Goal: Task Accomplishment & Management: Use online tool/utility

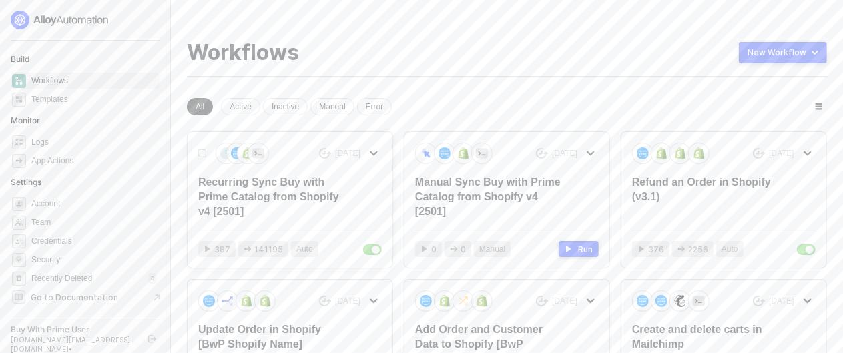
click at [382, 147] on button "button" at bounding box center [374, 154] width 16 height 16
click at [379, 148] on button "button" at bounding box center [374, 154] width 16 height 16
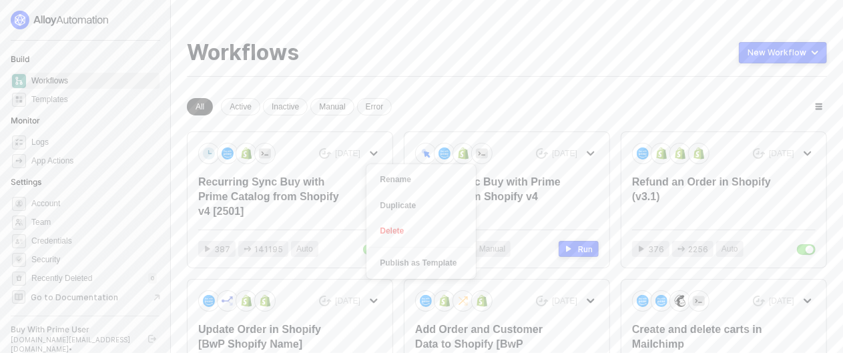
click at [510, 78] on div "Workflows New Workflow New workspace All Active Inactive Manual Error 6 months …" at bounding box center [507, 228] width 640 height 376
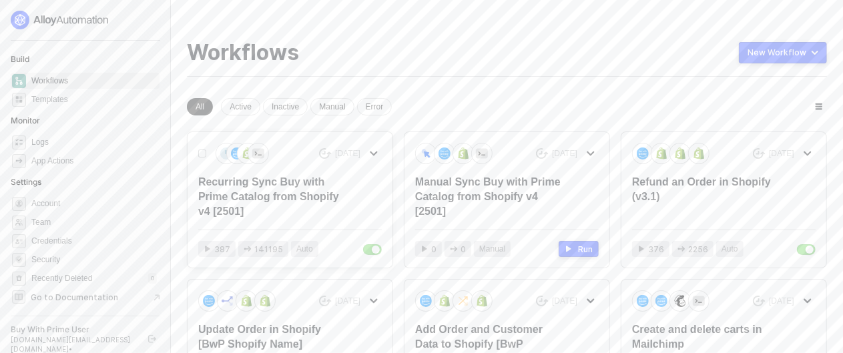
click at [278, 178] on div "Recurring Sync Buy with Prime Catalog from Shopify v4 [2501]" at bounding box center [271, 197] width 147 height 44
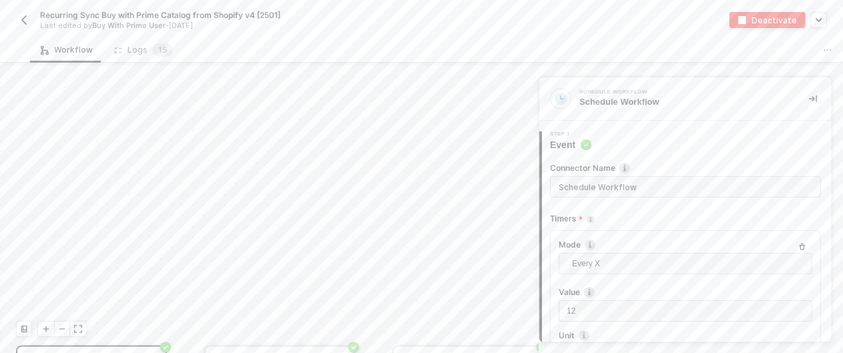
click at [20, 20] on img "button" at bounding box center [24, 20] width 11 height 11
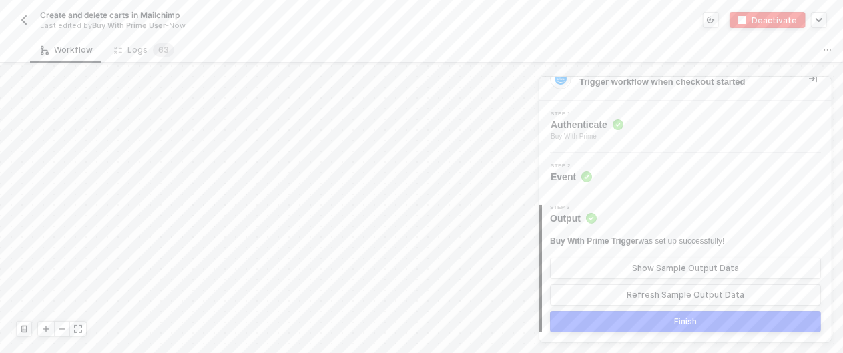
scroll to position [1, 0]
click at [719, 267] on div "Show Sample Output Data" at bounding box center [685, 267] width 107 height 11
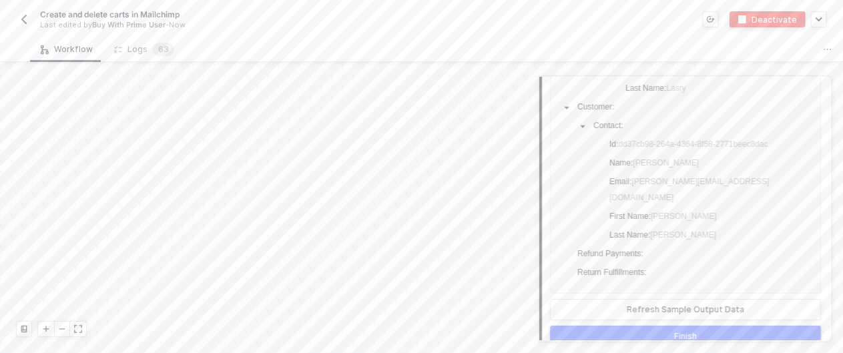
scroll to position [264, 0]
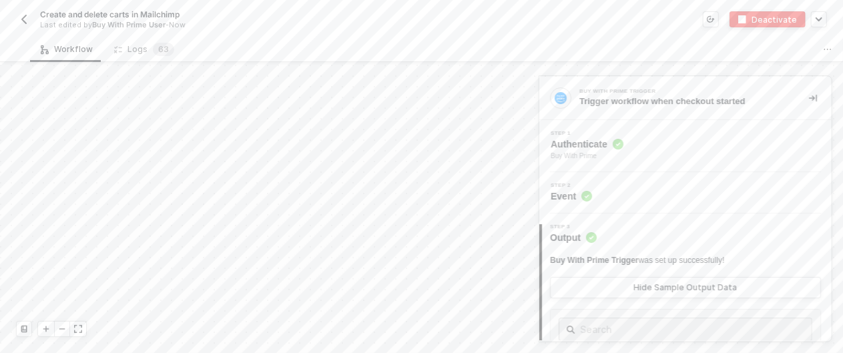
scroll to position [0, 0]
click at [807, 95] on button "button" at bounding box center [813, 99] width 16 height 16
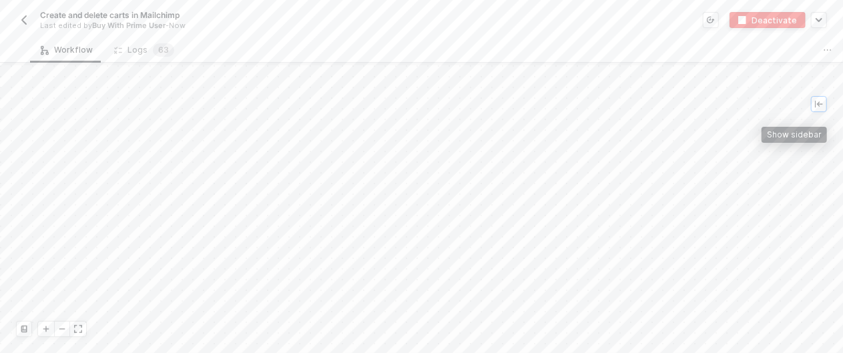
click at [820, 105] on icon "icon-collapse-left" at bounding box center [819, 104] width 8 height 8
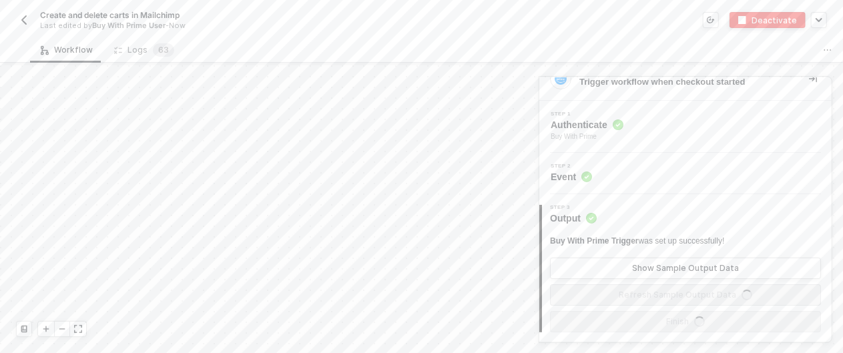
scroll to position [1, 0]
click at [140, 48] on div "Logs 6 3" at bounding box center [144, 49] width 60 height 13
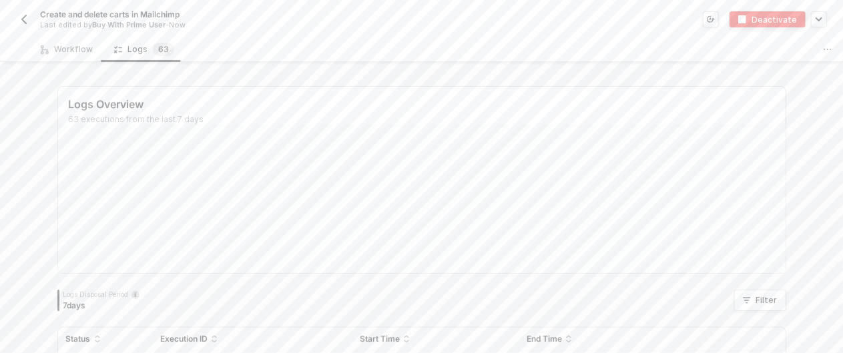
scroll to position [201, 0]
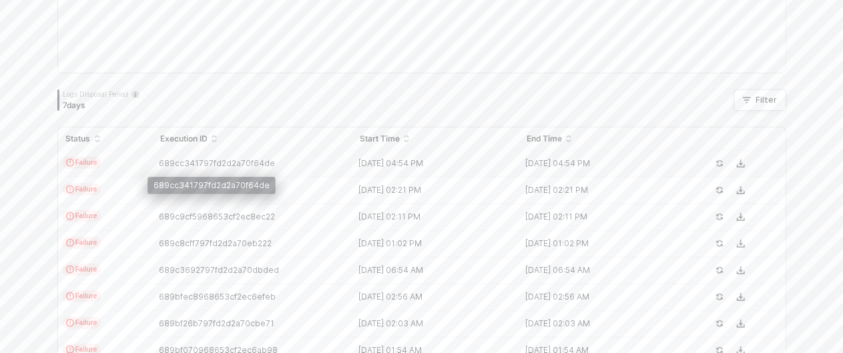
click at [200, 163] on span "689cc341797fd2d2a70f64de" at bounding box center [217, 163] width 116 height 10
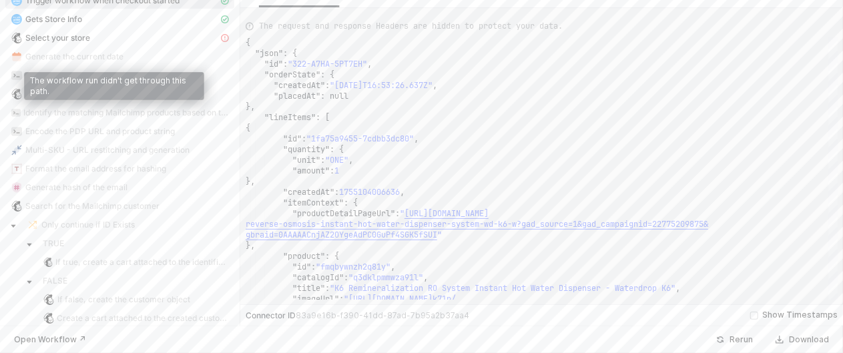
scroll to position [0, 0]
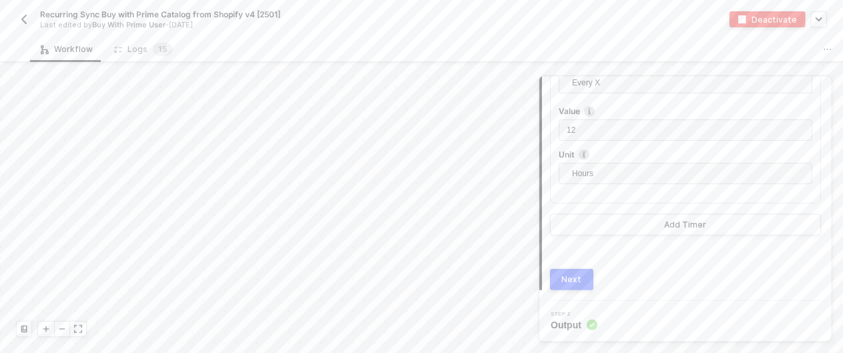
scroll to position [675, 0]
click at [25, 19] on img "button" at bounding box center [24, 19] width 11 height 11
click at [562, 282] on div "Next" at bounding box center [572, 279] width 20 height 11
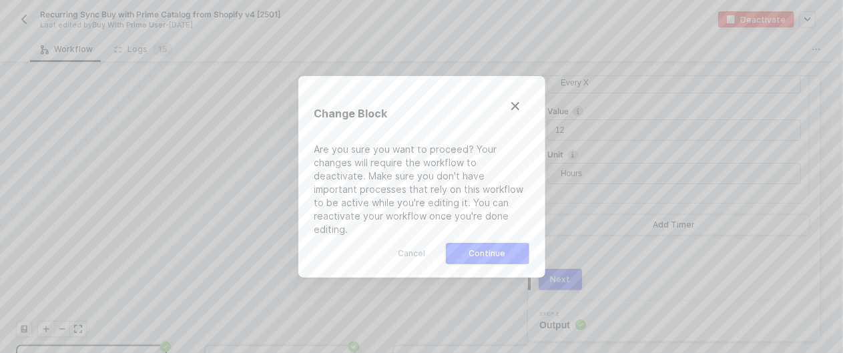
drag, startPoint x: 518, startPoint y: 112, endPoint x: 523, endPoint y: 120, distance: 9.9
click at [518, 112] on img "Close" at bounding box center [515, 106] width 11 height 11
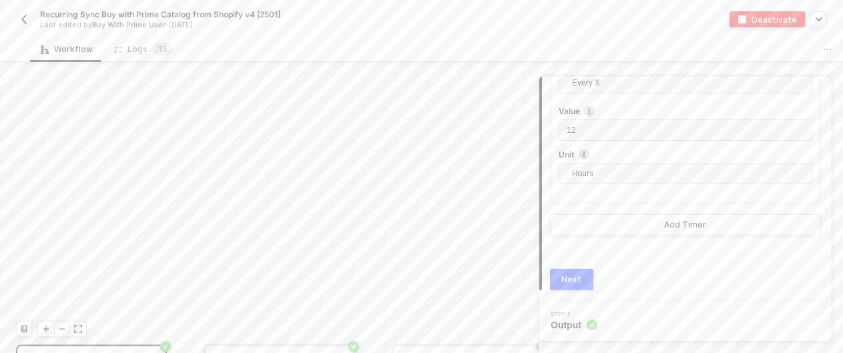
click at [589, 325] on circle at bounding box center [592, 325] width 11 height 11
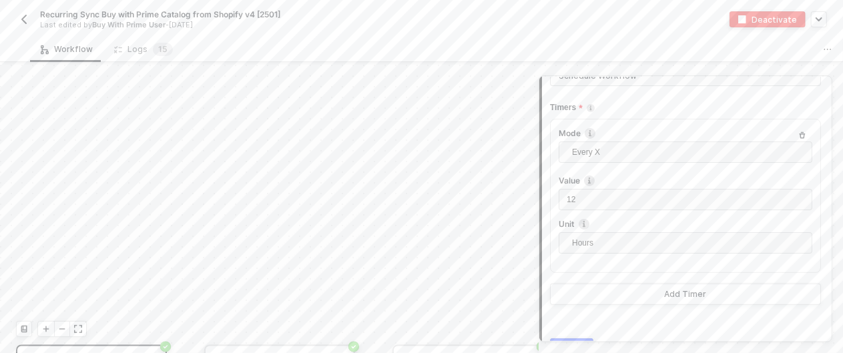
scroll to position [180, 0]
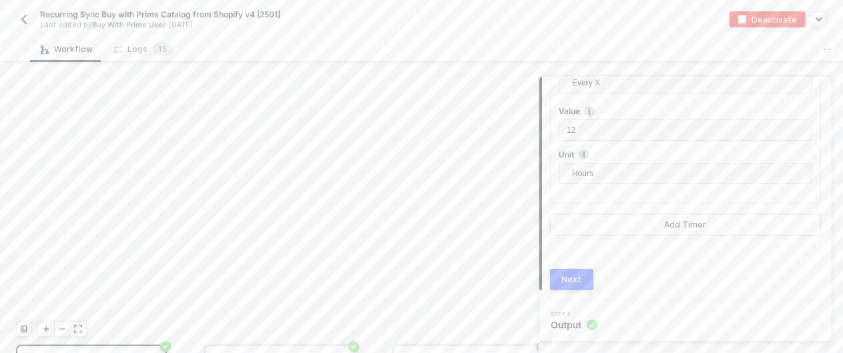
click at [579, 282] on div "Next" at bounding box center [572, 279] width 20 height 11
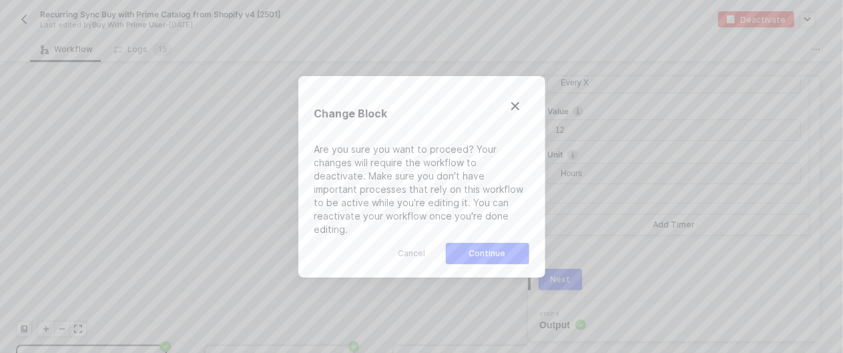
drag, startPoint x: 485, startPoint y: 249, endPoint x: 447, endPoint y: 238, distance: 39.5
click at [486, 178] on div "Are you sure you want to proceed? Your changes will require the workflow to dea…" at bounding box center [422, 204] width 215 height 122
click at [425, 185] on div "Are you sure you want to proceed? Your changes will require the workflow to dea…" at bounding box center [422, 189] width 215 height 93
click at [523, 107] on button "Close" at bounding box center [515, 105] width 37 height 37
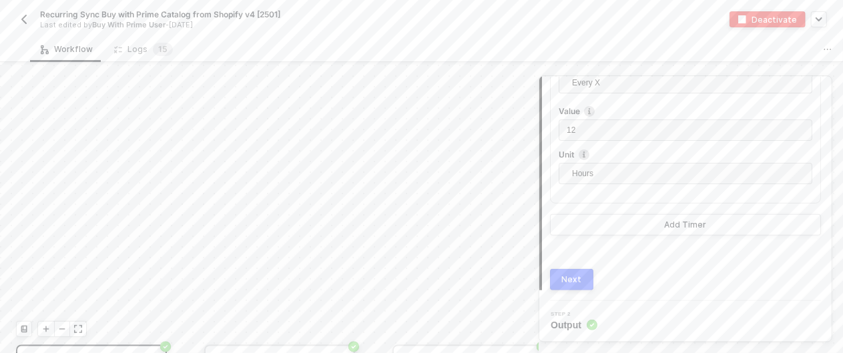
click at [17, 17] on button "button" at bounding box center [24, 19] width 16 height 16
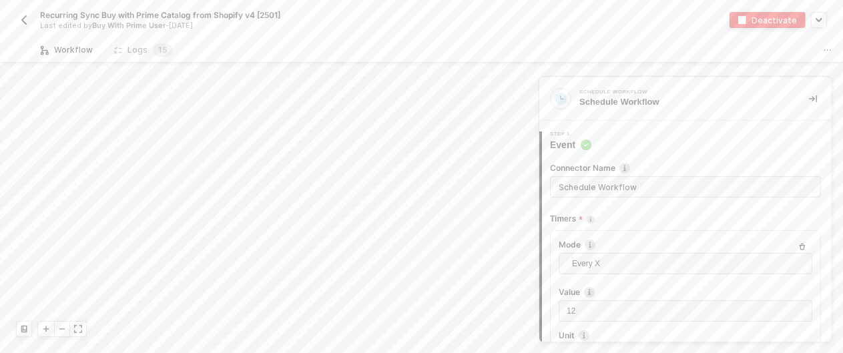
scroll to position [1209, 0]
click at [694, 218] on div "Timers" at bounding box center [685, 219] width 271 height 22
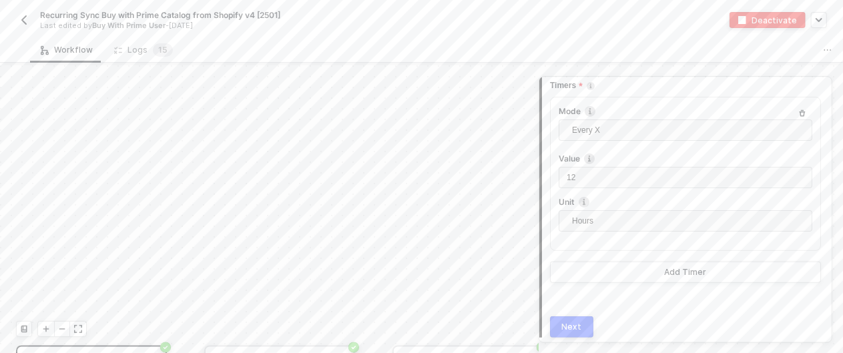
scroll to position [180, 0]
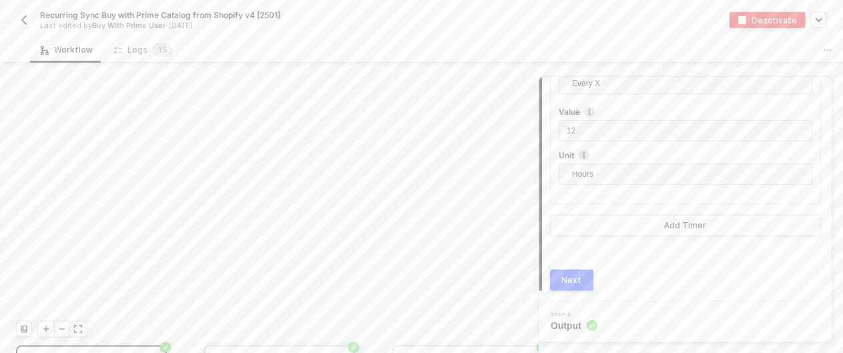
click at [579, 333] on div "2 Step 2 Output" at bounding box center [686, 322] width 292 height 41
click at [596, 325] on circle at bounding box center [592, 326] width 11 height 11
click at [138, 49] on div "Logs 1 5" at bounding box center [143, 49] width 59 height 13
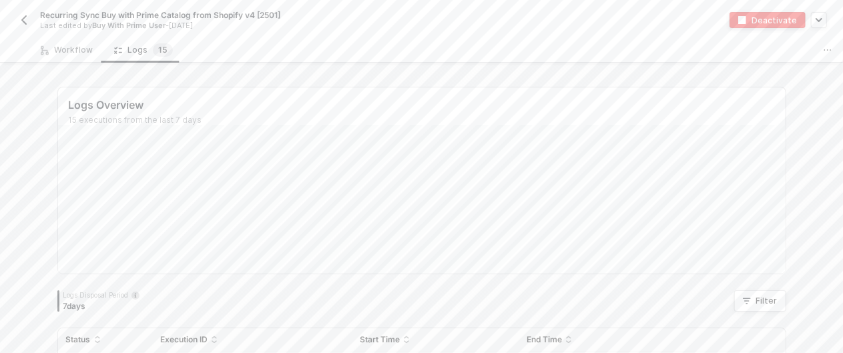
scroll to position [200, 0]
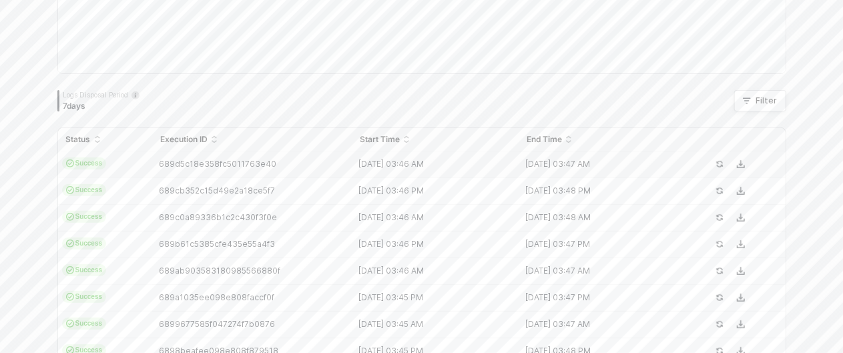
click at [84, 163] on span "Success" at bounding box center [84, 164] width 45 height 12
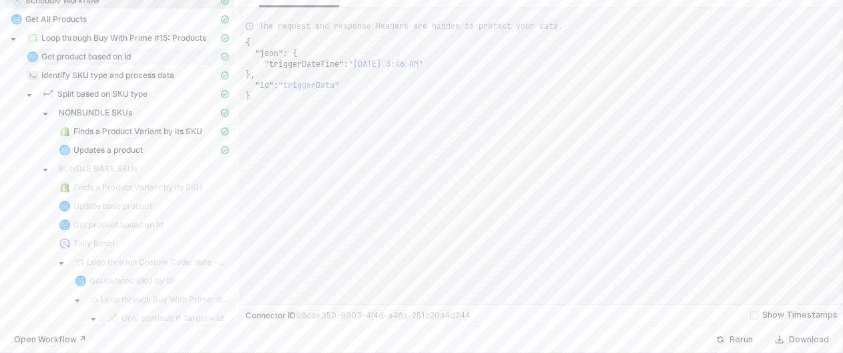
click at [142, 60] on div "Get product based on Id" at bounding box center [123, 57] width 192 height 12
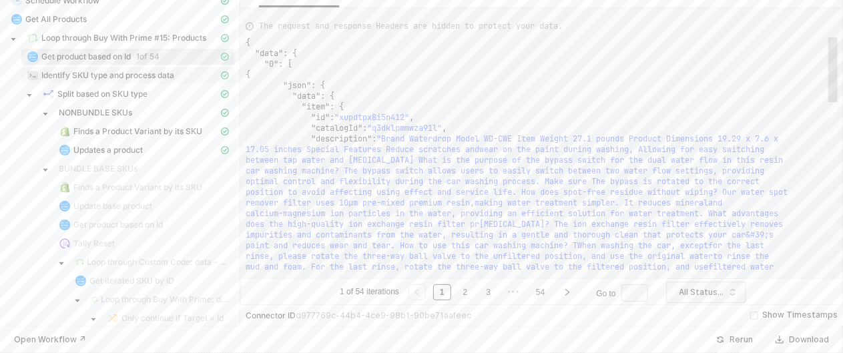
click at [144, 71] on span "Identify SKU type and process data" at bounding box center [107, 75] width 133 height 11
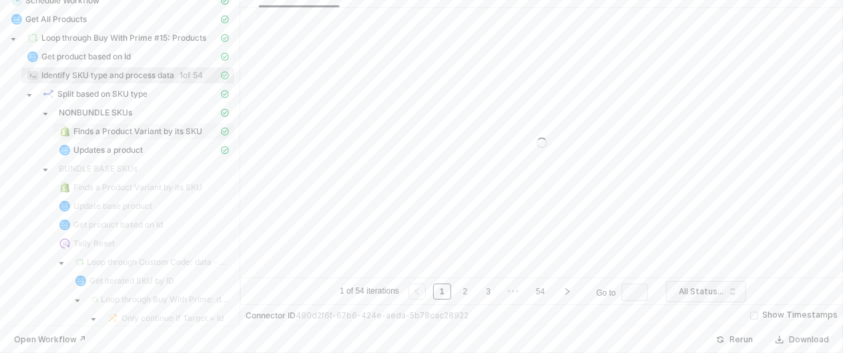
click at [139, 132] on span "Finds a Product Variant by its SKU" at bounding box center [137, 131] width 129 height 11
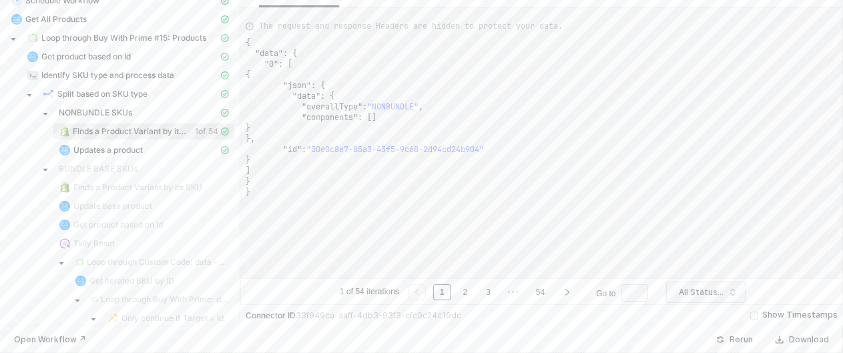
type textarea "{ "data": { "0": [ { "json": { "variant": {} }, "statusCode": 200, "id": "b41a8…"
click at [120, 160] on div "Updates a product" at bounding box center [119, 151] width 229 height 19
click at [120, 153] on span "Updates a product" at bounding box center [107, 150] width 69 height 11
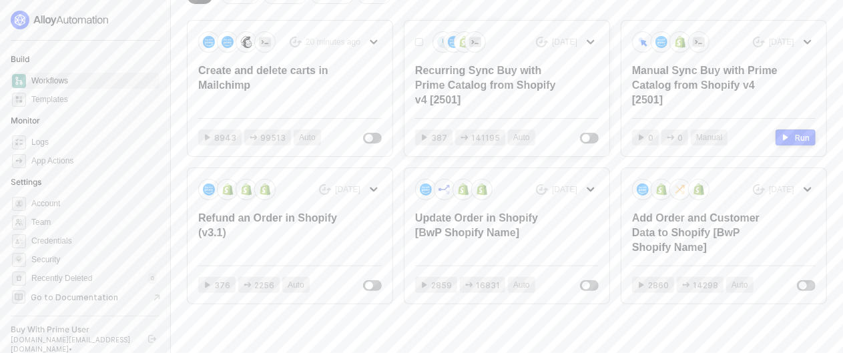
scroll to position [132, 0]
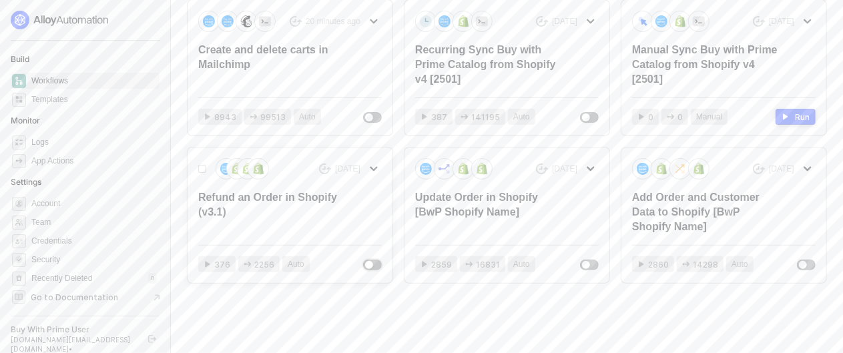
click at [375, 264] on button "button" at bounding box center [372, 265] width 19 height 11
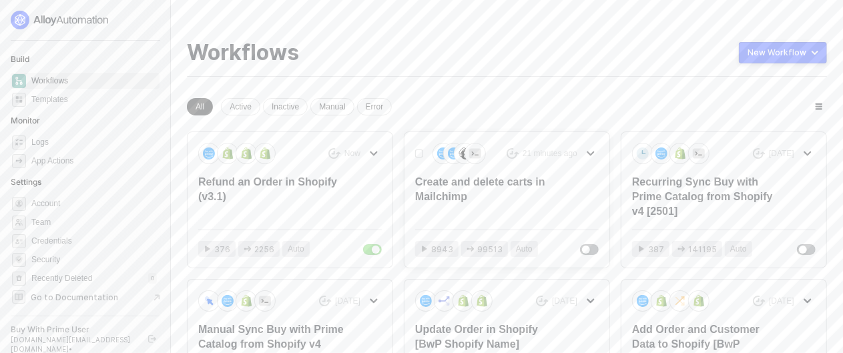
scroll to position [67, 0]
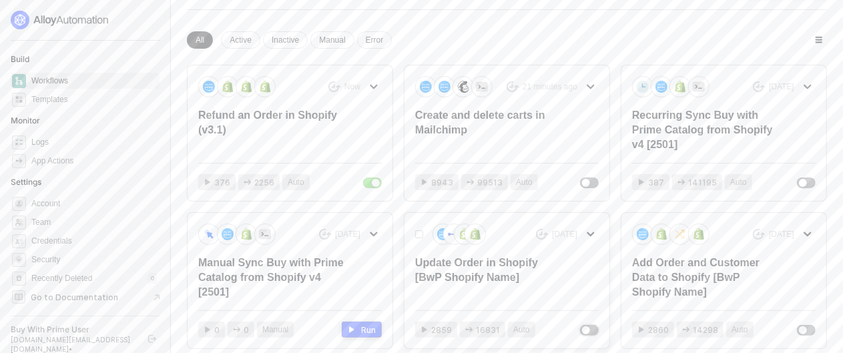
click at [593, 331] on button "button" at bounding box center [589, 330] width 19 height 11
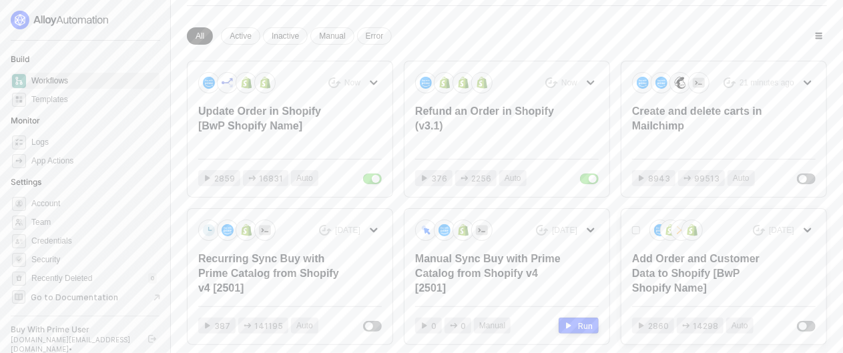
scroll to position [132, 0]
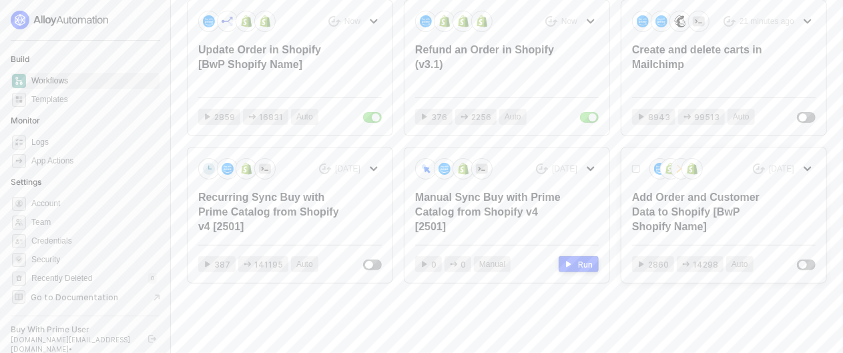
click at [815, 258] on div at bounding box center [806, 265] width 19 height 14
click at [806, 263] on div "button" at bounding box center [803, 265] width 8 height 8
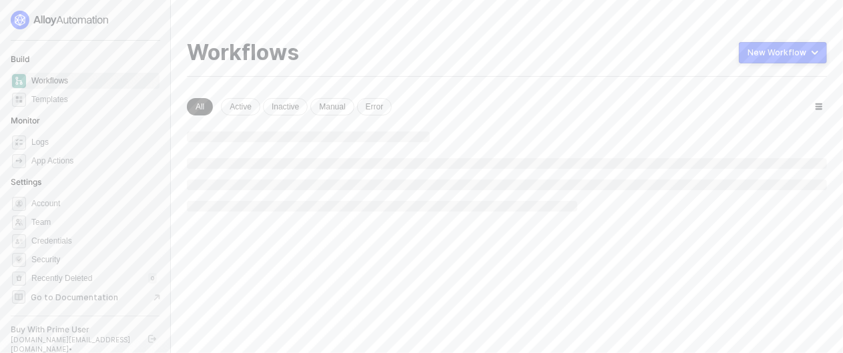
scroll to position [0, 0]
click at [431, 73] on div "Workflows New Workflow" at bounding box center [513, 58] width 652 height 37
click at [433, 79] on div "Workflows New Workflow New workspace All Active Inactive Manual Error" at bounding box center [513, 126] width 652 height 172
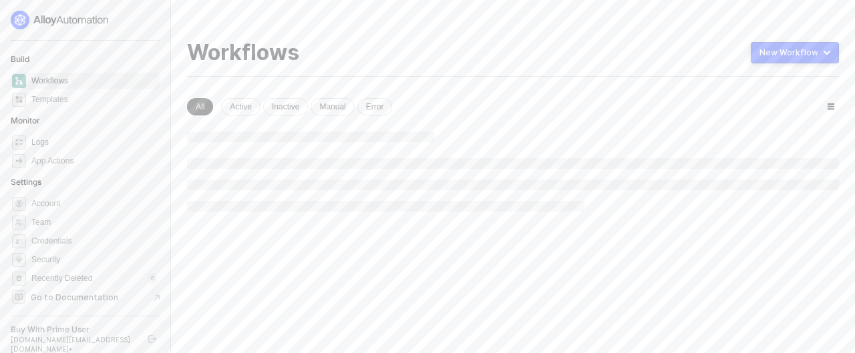
click at [431, 78] on div "Workflows New Workflow New workspace All Active Inactive Manual Error" at bounding box center [513, 126] width 652 height 172
click at [433, 78] on div "Workflows New Workflow New workspace All Active Inactive Manual Error" at bounding box center [513, 126] width 652 height 172
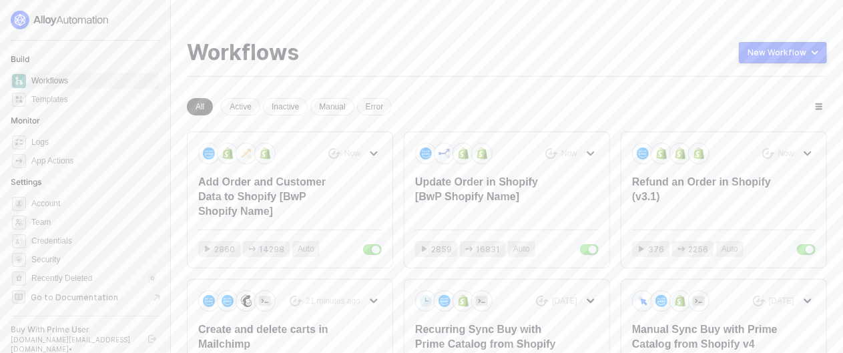
click at [448, 63] on div "Workflows New Workflow" at bounding box center [507, 58] width 640 height 37
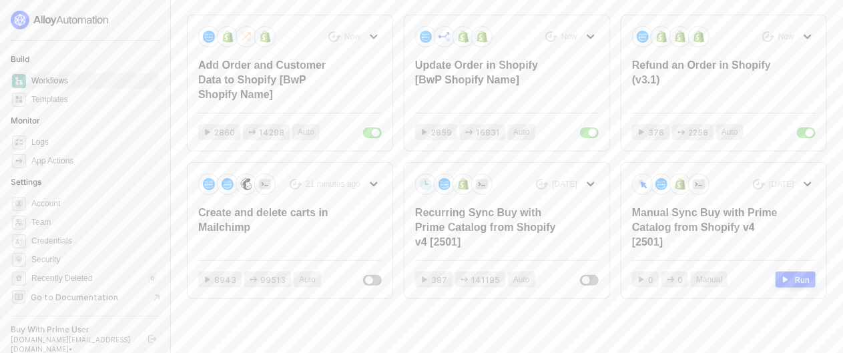
scroll to position [132, 0]
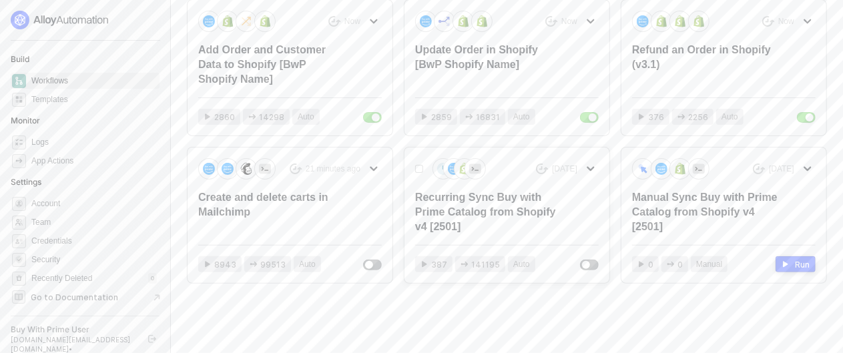
click at [509, 202] on div "Recurring Sync Buy with Prime Catalog from Shopify v4 [2501]" at bounding box center [488, 212] width 147 height 44
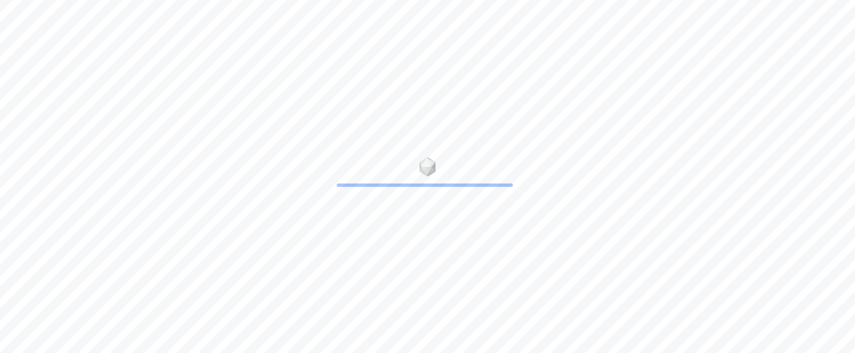
click at [431, 113] on div at bounding box center [427, 176] width 855 height 353
click at [431, 114] on div at bounding box center [427, 176] width 855 height 353
click at [430, 111] on div at bounding box center [427, 176] width 855 height 353
click at [428, 130] on div at bounding box center [427, 176] width 855 height 353
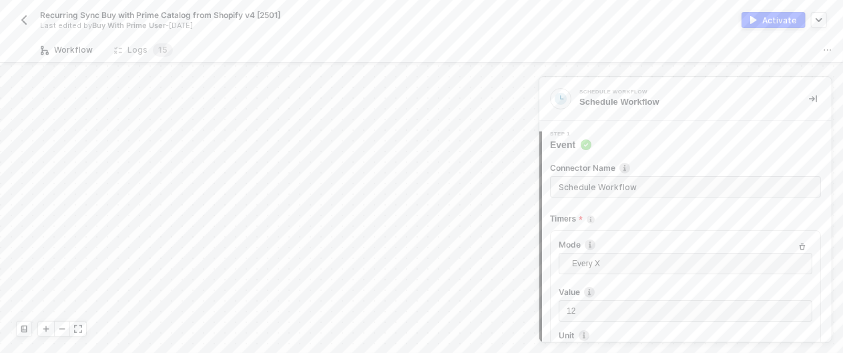
scroll to position [1209, 0]
click at [428, 130] on div "Recurring Sync Buy with Prime Catalog from Shopify v4 [2501] Last edited by Buy…" at bounding box center [421, 177] width 843 height 354
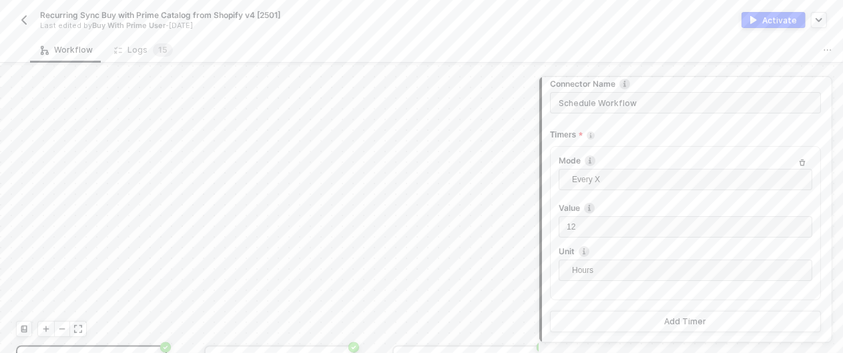
scroll to position [180, 0]
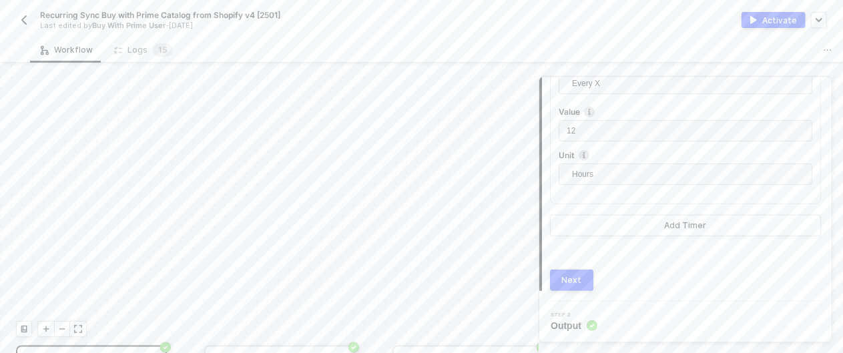
click at [571, 282] on div "Next" at bounding box center [572, 280] width 20 height 11
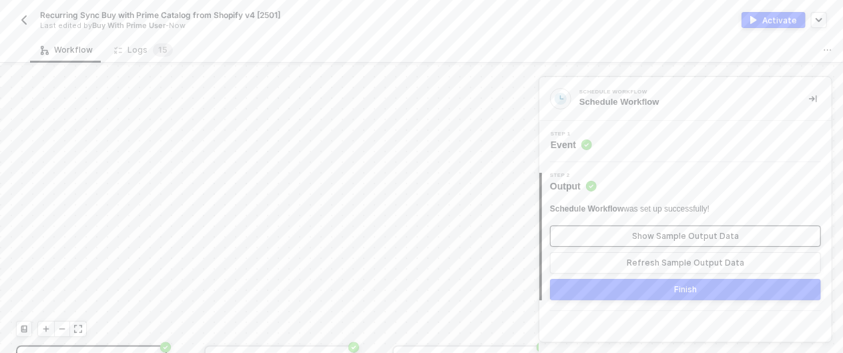
click at [755, 233] on button "Show Sample Output Data" at bounding box center [685, 236] width 271 height 21
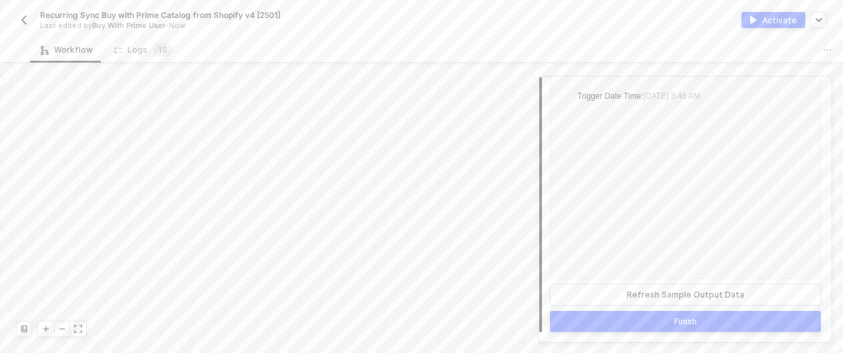
scroll to position [12, 0]
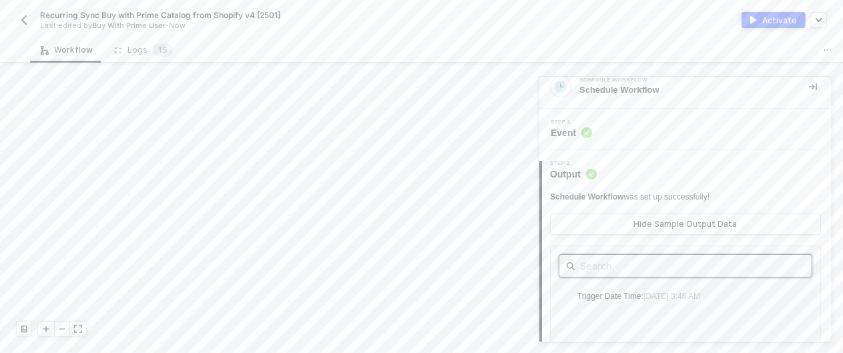
click at [680, 260] on input "text" at bounding box center [685, 266] width 211 height 17
click at [114, 53] on icon at bounding box center [115, 52] width 3 height 3
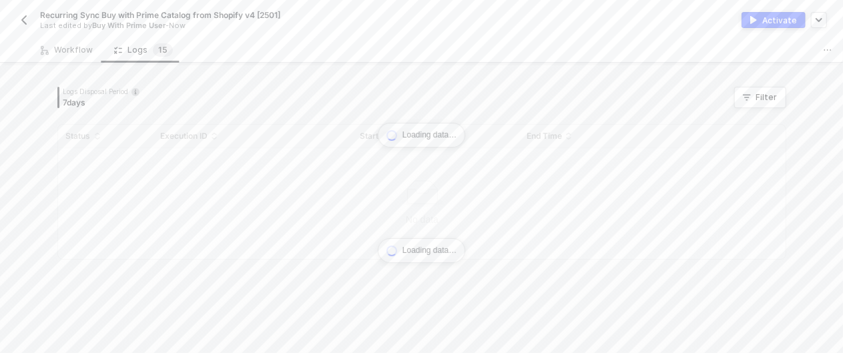
click at [23, 15] on img "button" at bounding box center [24, 20] width 11 height 11
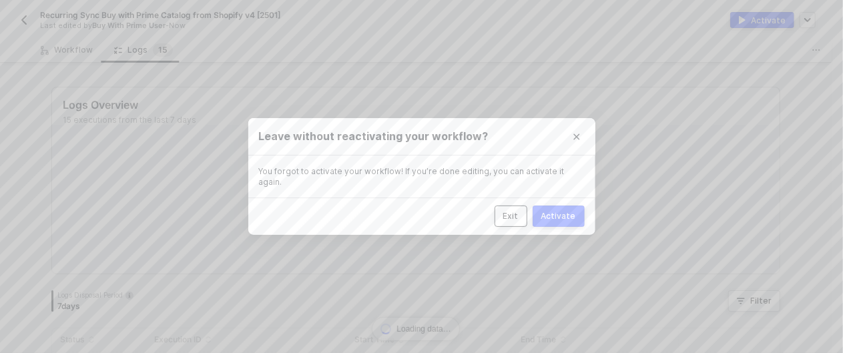
click at [511, 211] on div "Exit" at bounding box center [511, 216] width 15 height 11
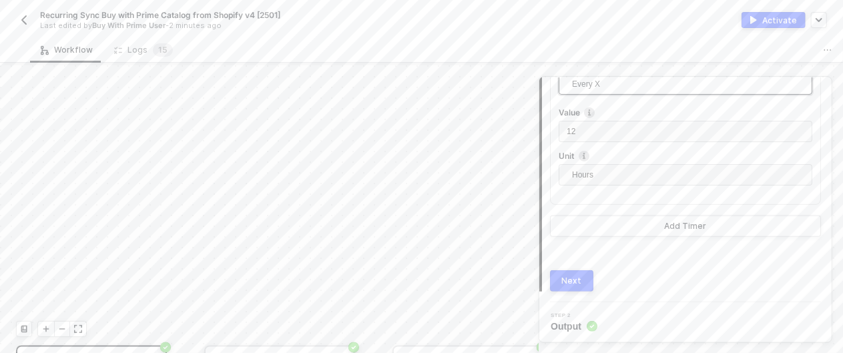
scroll to position [180, 0]
click at [24, 16] on img "button" at bounding box center [24, 20] width 11 height 11
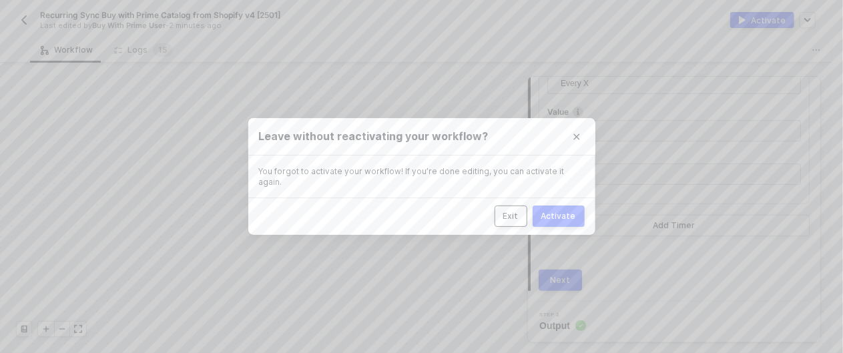
click at [522, 213] on button "Exit" at bounding box center [511, 216] width 33 height 21
